Goal: Check status: Check status

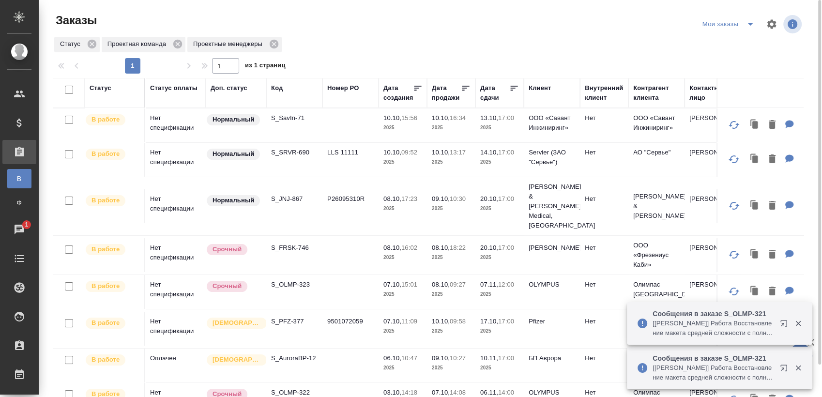
click at [296, 155] on p "S_SRVR-690" at bounding box center [294, 153] width 46 height 10
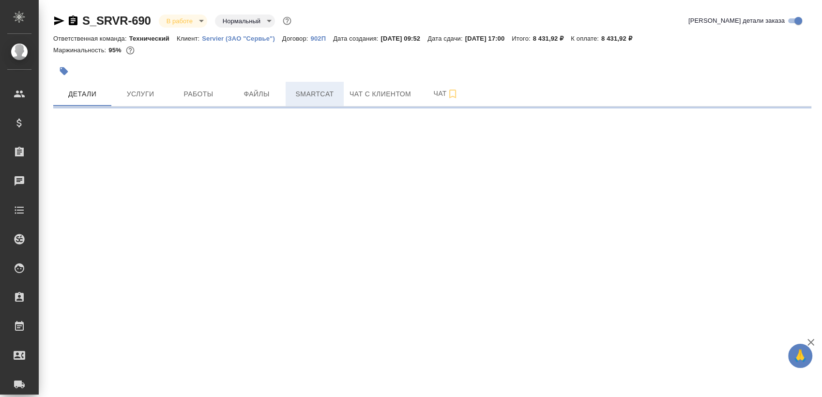
click at [298, 91] on span "Smartcat" at bounding box center [314, 94] width 46 height 12
select select "RU"
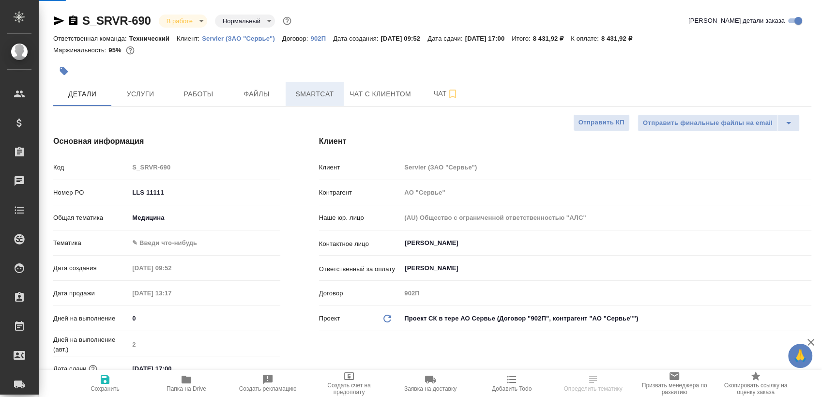
type textarea "x"
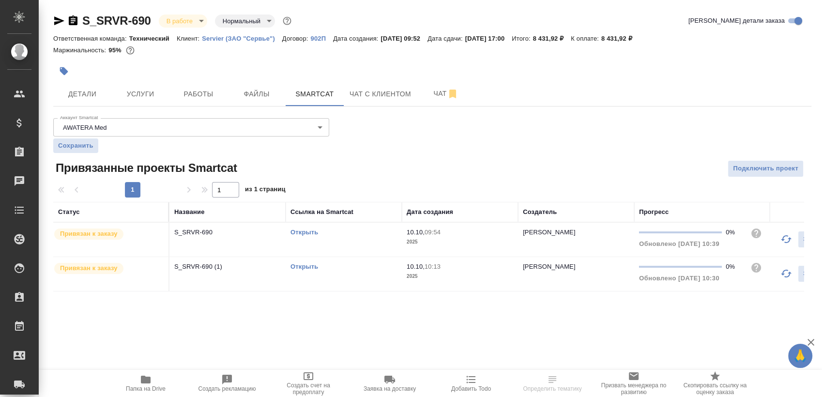
click at [313, 235] on div "Открыть" at bounding box center [343, 233] width 107 height 10
click at [313, 232] on link "Открыть" at bounding box center [304, 232] width 28 height 7
